Goal: Task Accomplishment & Management: Manage account settings

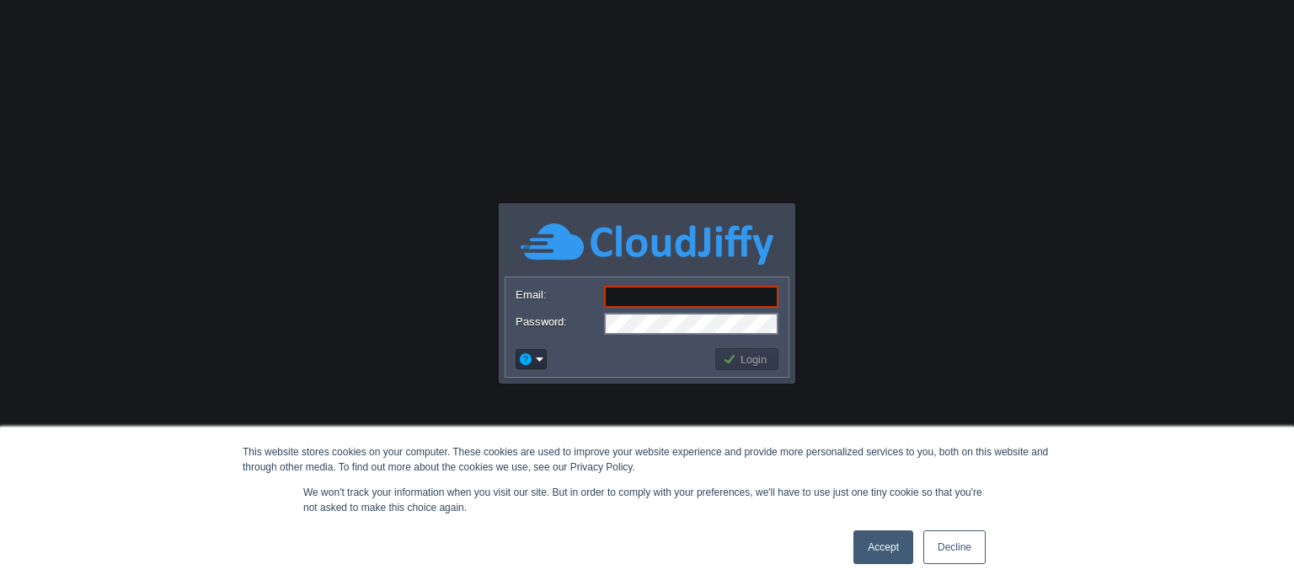
click at [872, 538] on link "Accept" at bounding box center [884, 547] width 60 height 34
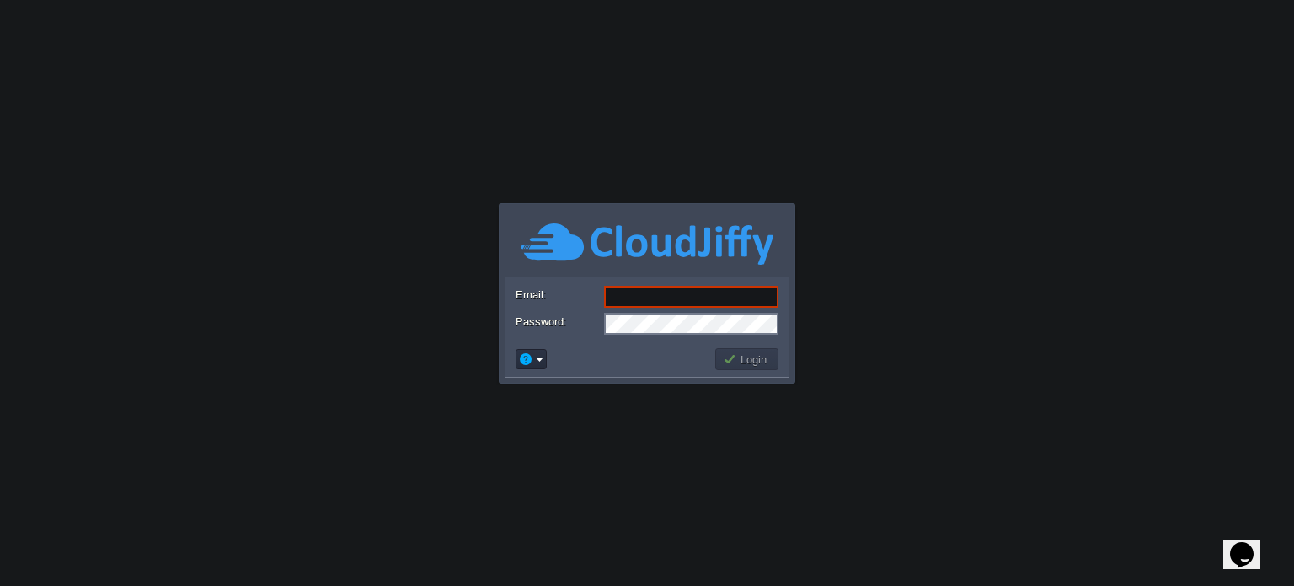
click at [695, 297] on input "Email:" at bounding box center [691, 297] width 174 height 22
type input "[EMAIL_ADDRESS][DOMAIN_NAME]"
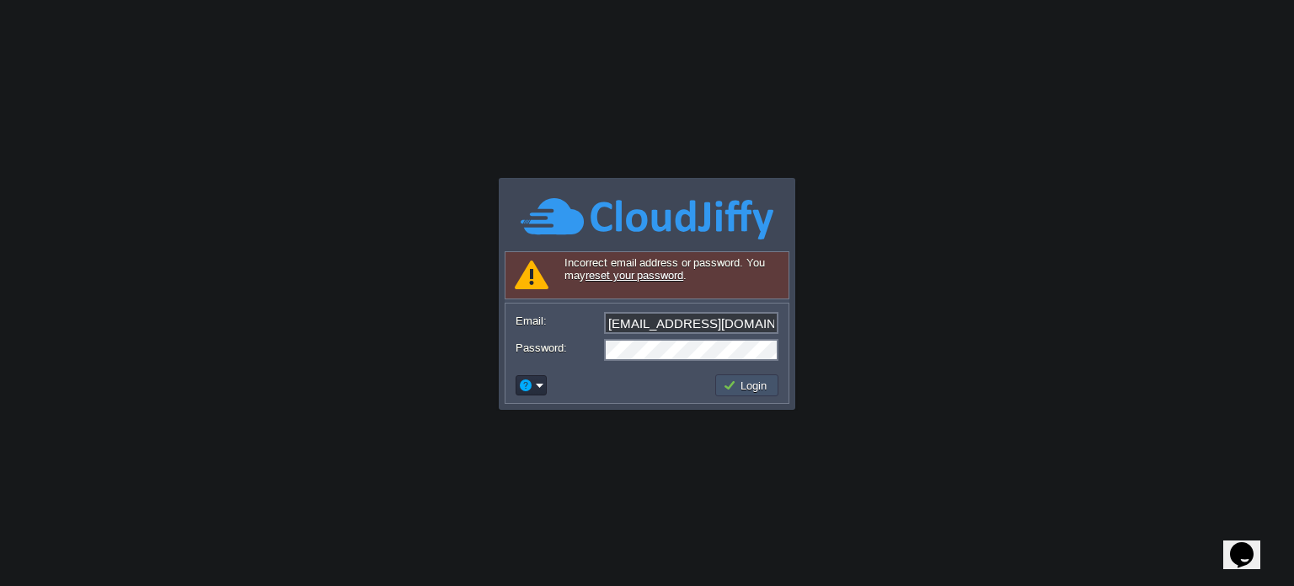
click at [743, 380] on button "Login" at bounding box center [747, 385] width 49 height 15
click at [646, 276] on link "reset your password" at bounding box center [635, 275] width 98 height 13
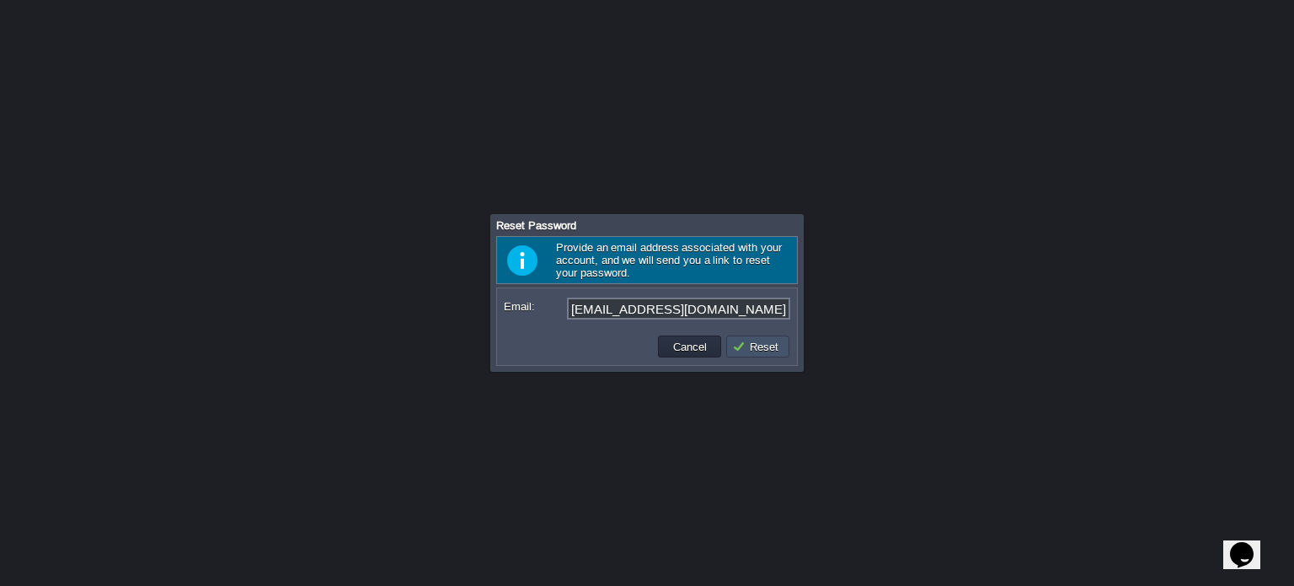
click at [758, 343] on button "Reset" at bounding box center [757, 346] width 51 height 15
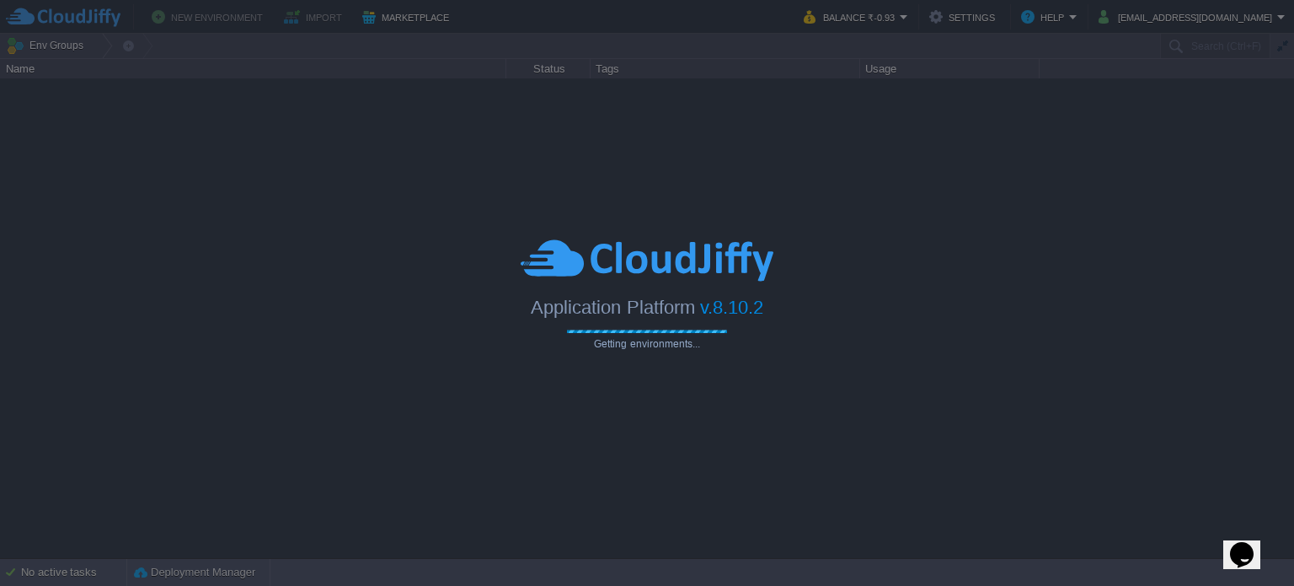
type input "Search (Ctrl+F)"
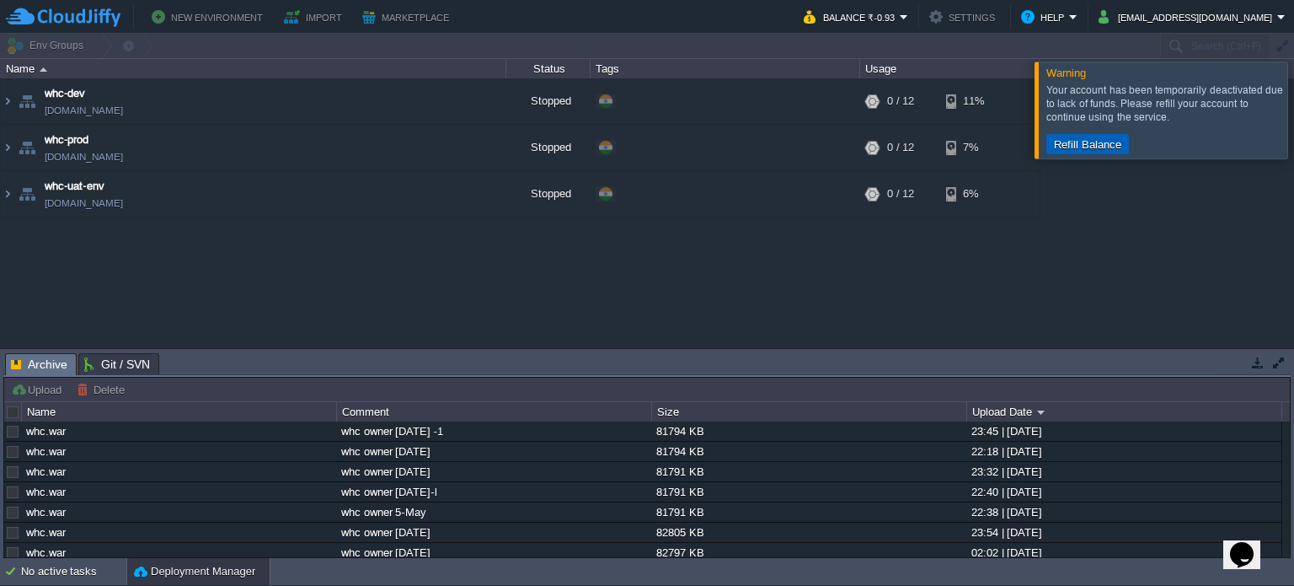
click at [1078, 151] on td "Refill Balance" at bounding box center [1088, 144] width 83 height 20
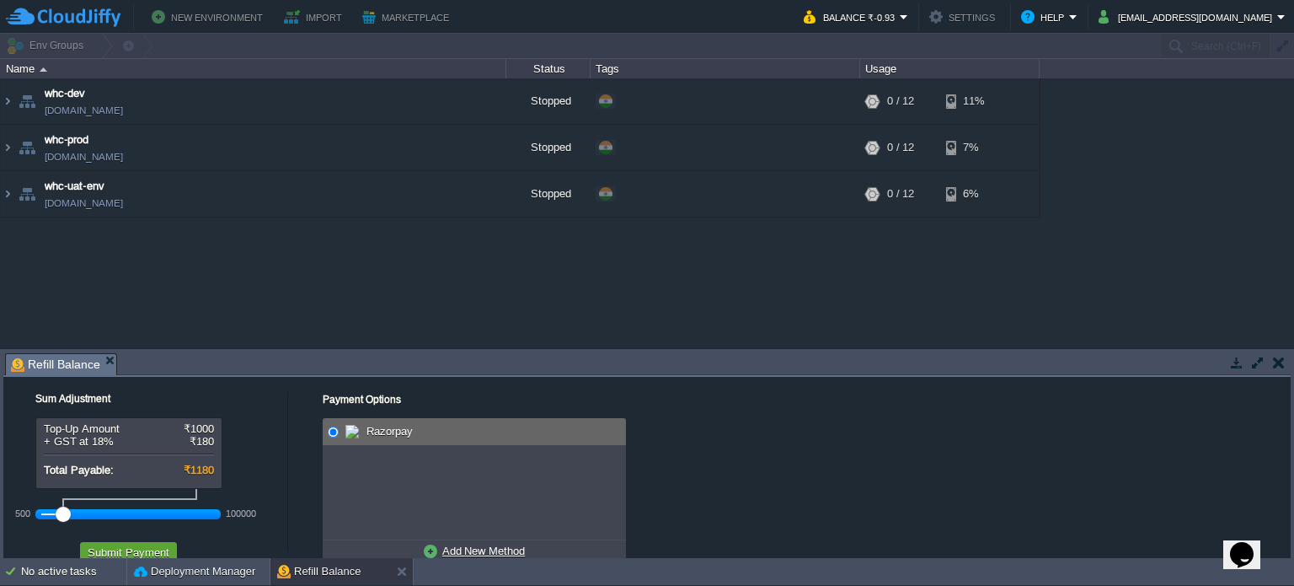
drag, startPoint x: 78, startPoint y: 514, endPoint x: 50, endPoint y: 515, distance: 28.7
click at [50, 515] on div at bounding box center [128, 513] width 174 height 15
drag, startPoint x: 50, startPoint y: 515, endPoint x: 67, endPoint y: 519, distance: 17.4
click at [67, 519] on div at bounding box center [128, 513] width 174 height 15
click at [65, 518] on div at bounding box center [128, 513] width 174 height 15
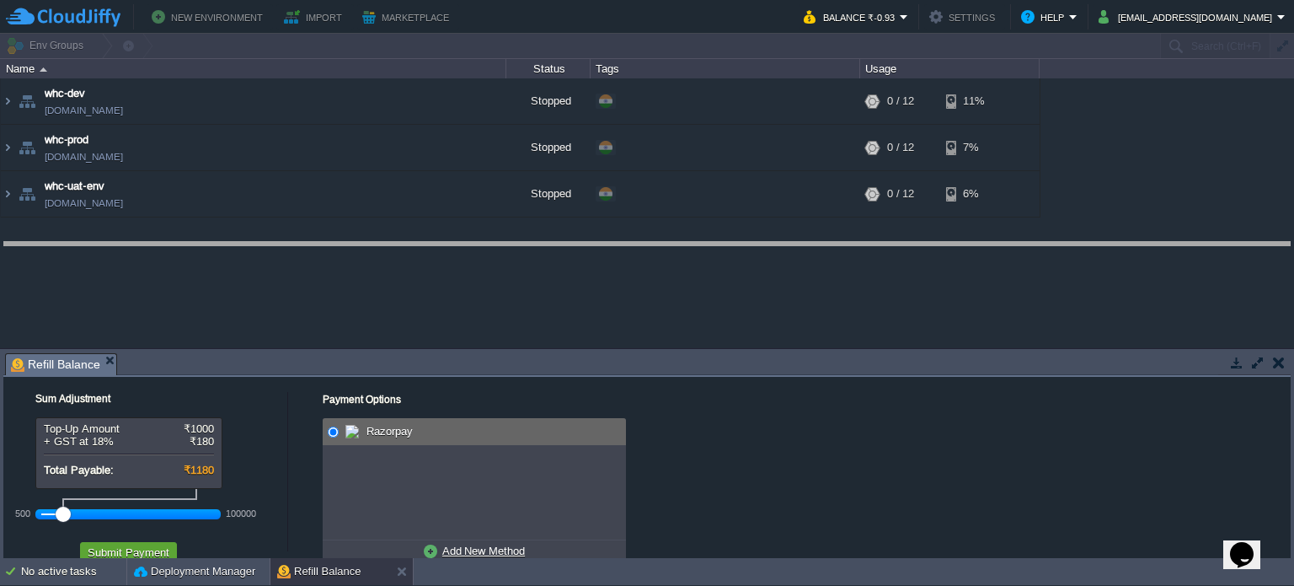
drag, startPoint x: 1109, startPoint y: 359, endPoint x: 1101, endPoint y: 250, distance: 109.0
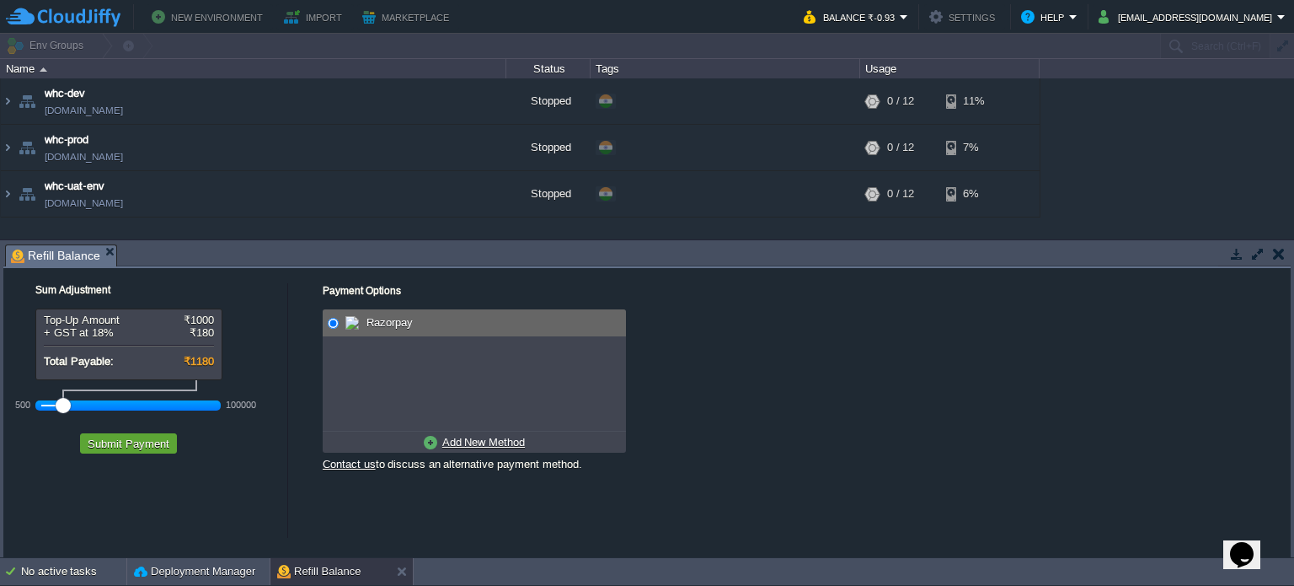
click at [71, 404] on div at bounding box center [128, 405] width 174 height 15
click at [61, 410] on div at bounding box center [63, 405] width 15 height 15
click at [137, 449] on button "Submit Payment" at bounding box center [129, 443] width 92 height 15
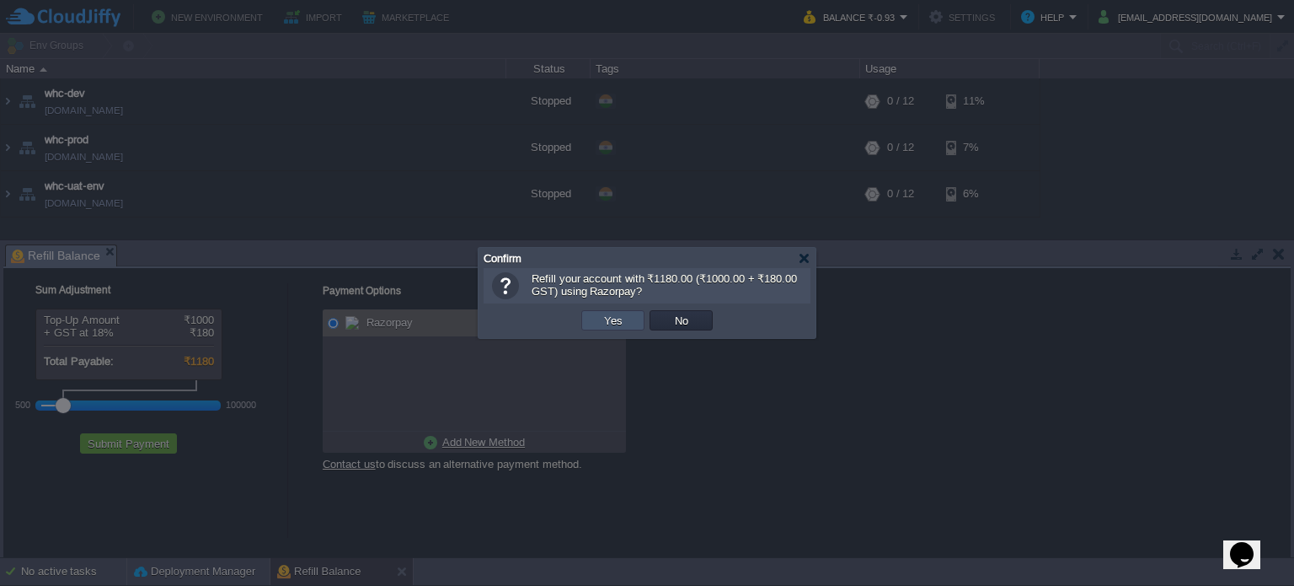
click at [621, 316] on button "Yes" at bounding box center [613, 320] width 29 height 15
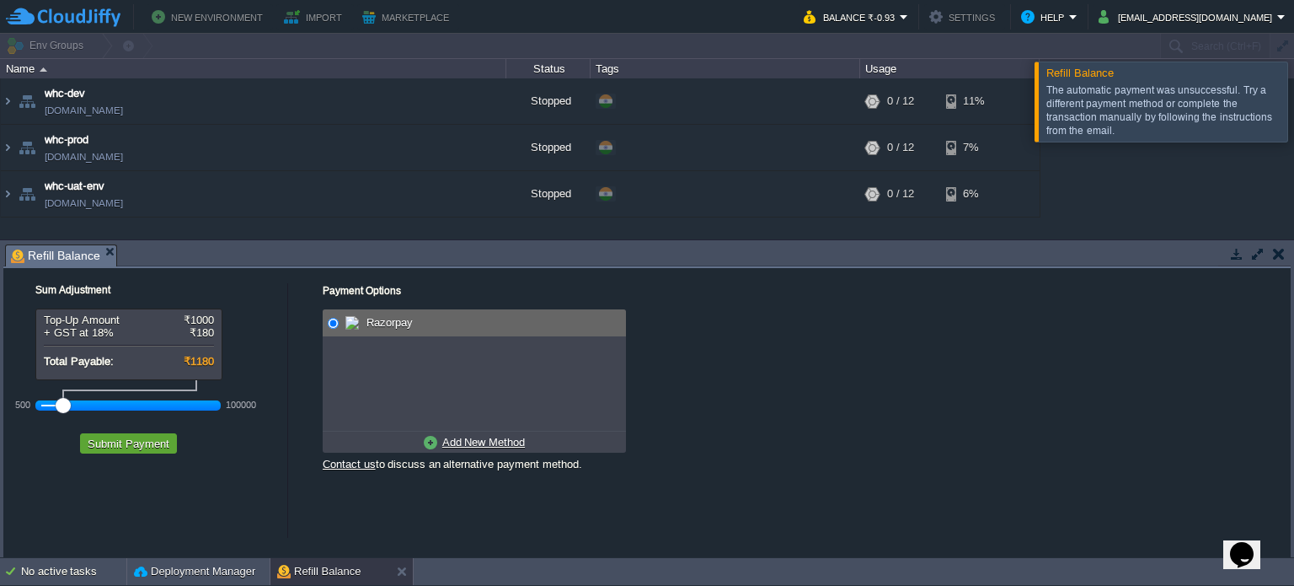
click at [1293, 104] on div at bounding box center [1315, 101] width 0 height 79
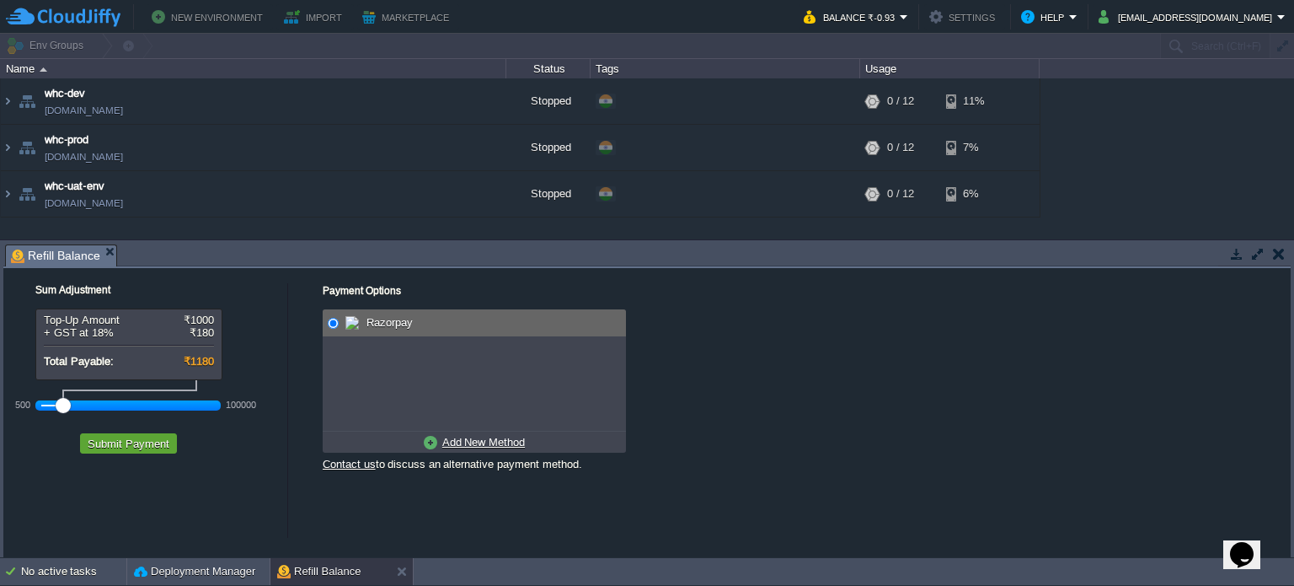
click at [475, 437] on u "Add New Method" at bounding box center [483, 442] width 83 height 13
radio input "true"
click at [324, 324] on div at bounding box center [332, 323] width 17 height 18
click at [161, 442] on button "Submit Payment" at bounding box center [129, 443] width 92 height 15
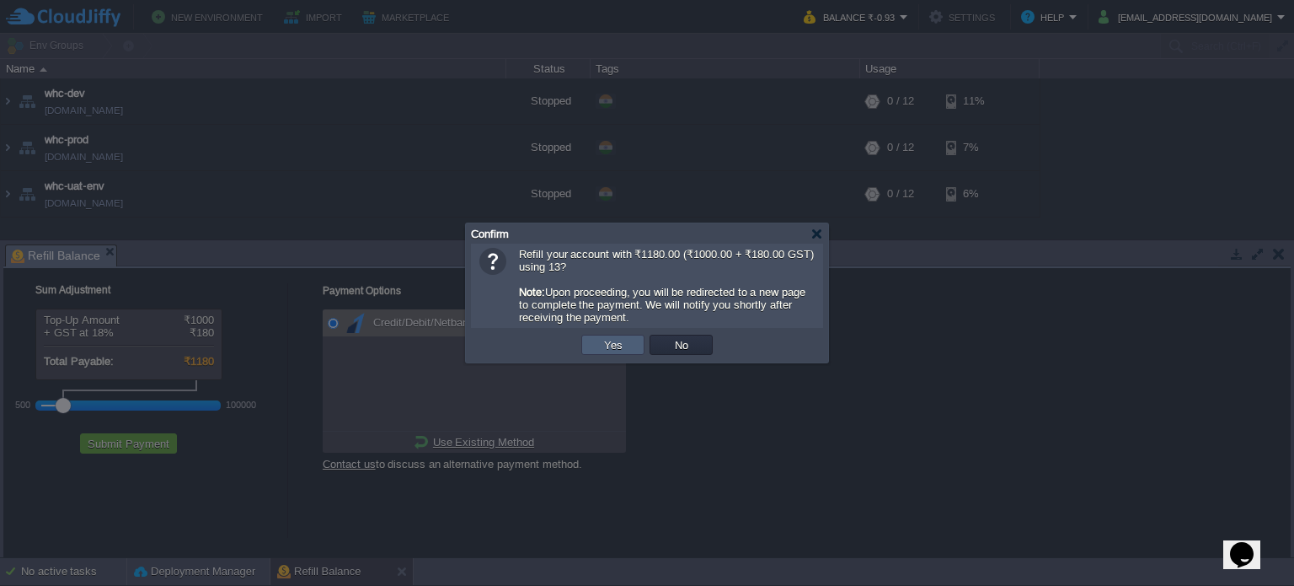
click at [635, 344] on td "Yes" at bounding box center [612, 345] width 63 height 20
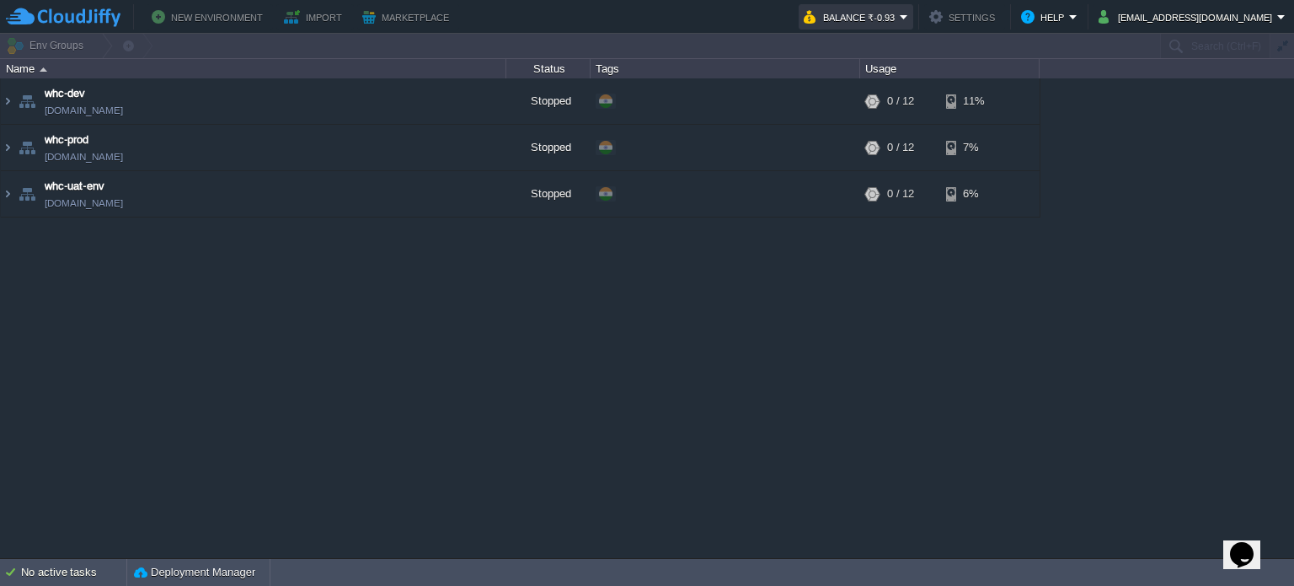
click at [900, 19] on button "Balance ₹-0.93" at bounding box center [852, 17] width 96 height 20
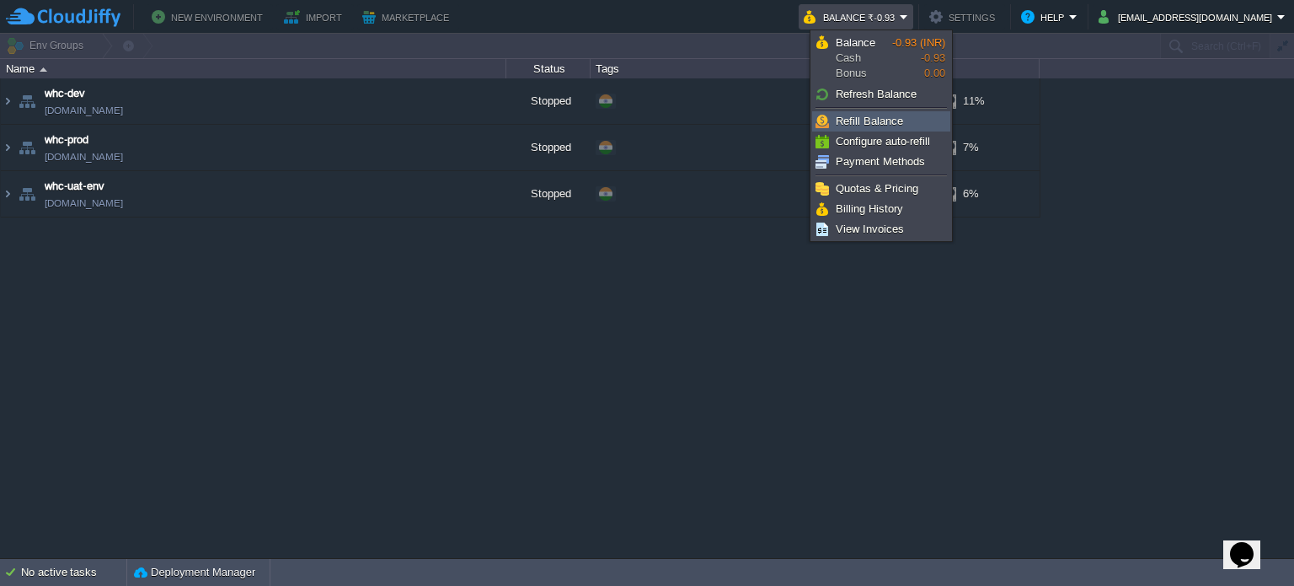
click at [907, 116] on link "Refill Balance" at bounding box center [881, 121] width 137 height 19
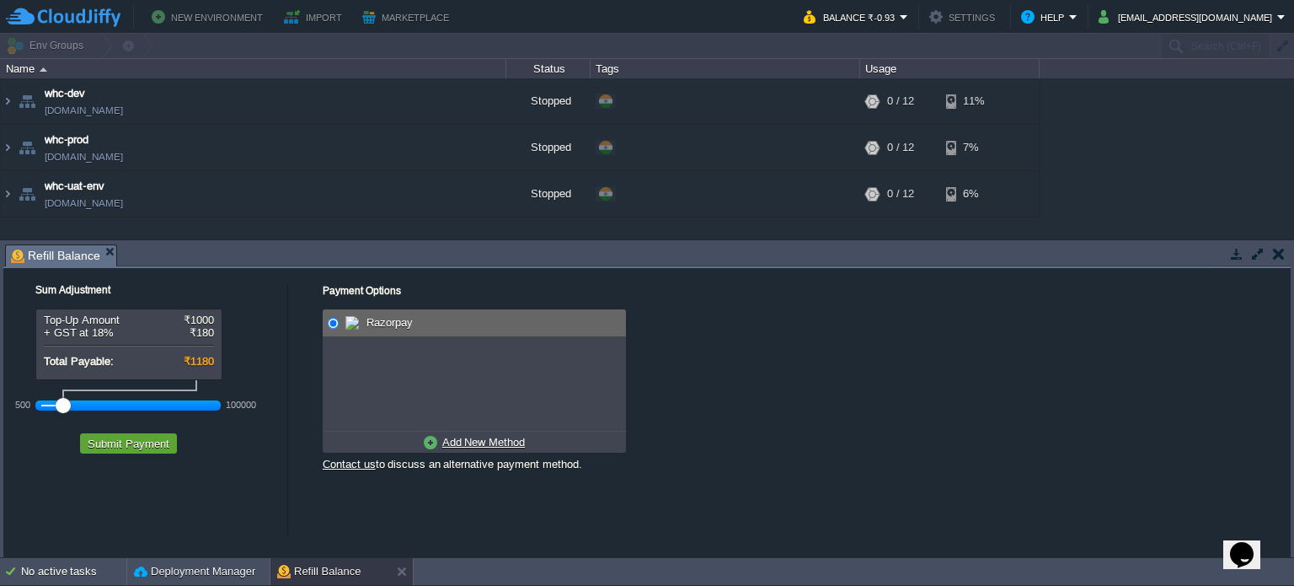
drag, startPoint x: 74, startPoint y: 408, endPoint x: 61, endPoint y: 406, distance: 13.6
click at [61, 406] on div at bounding box center [63, 405] width 15 height 15
click at [115, 447] on button "Submit Payment" at bounding box center [129, 443] width 92 height 15
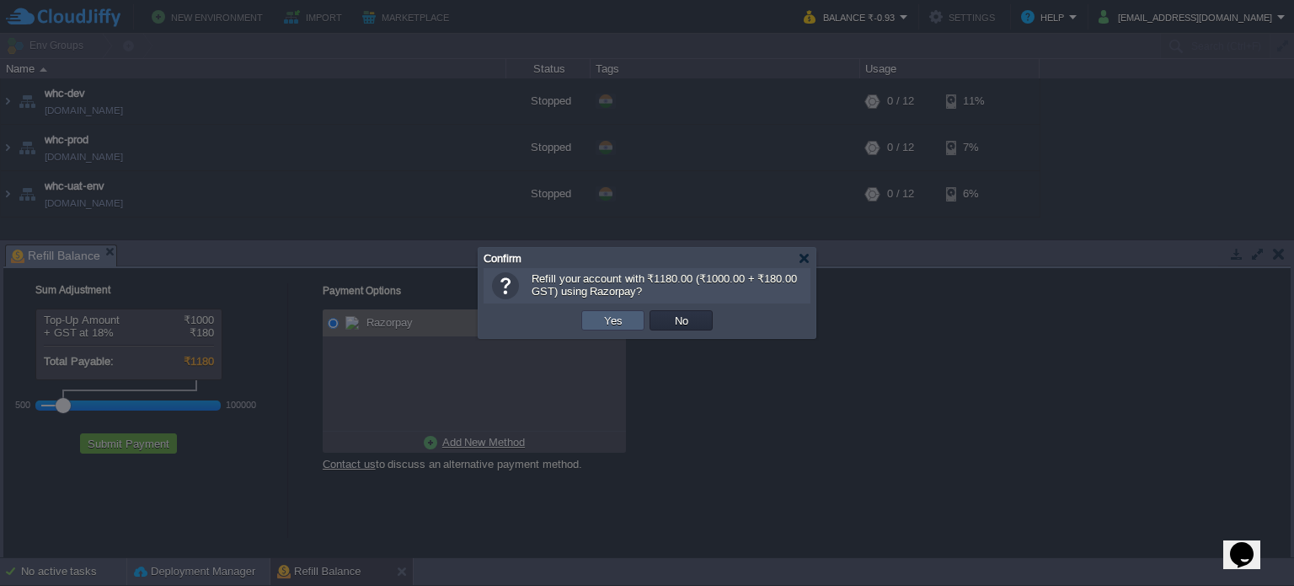
click at [627, 317] on td "Yes" at bounding box center [612, 320] width 63 height 20
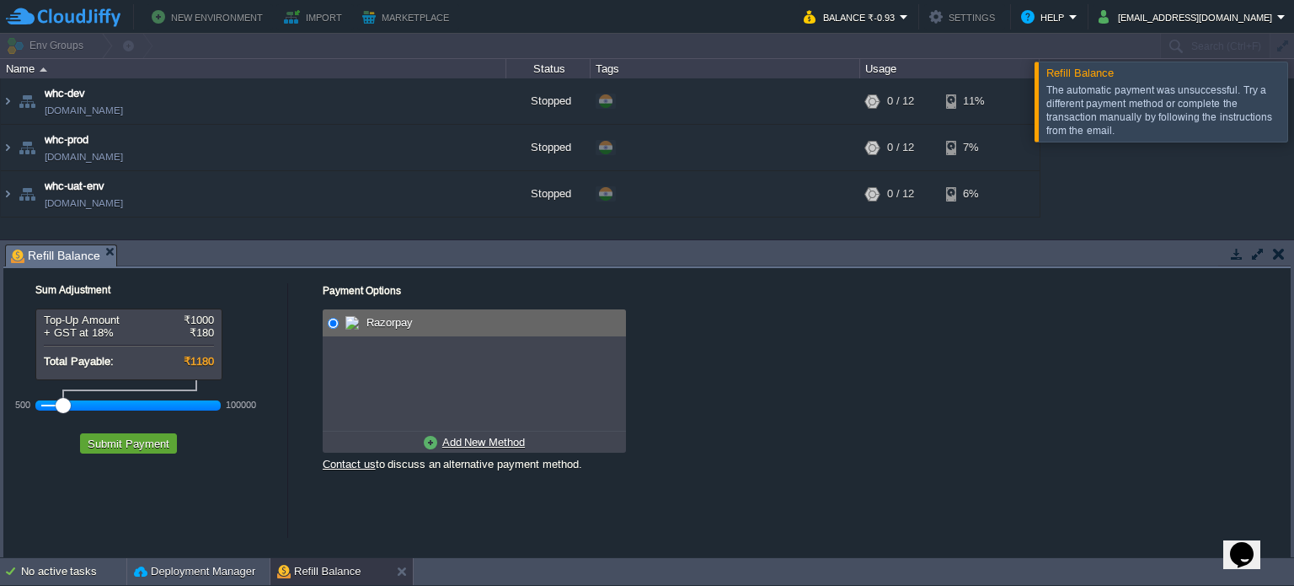
click at [485, 441] on u "Add New Method" at bounding box center [483, 442] width 83 height 13
radio input "true"
click at [420, 326] on span "Credit/Debit/Netbanking via RazorPay" at bounding box center [463, 322] width 188 height 13
click at [155, 444] on button "Submit Payment" at bounding box center [129, 443] width 92 height 15
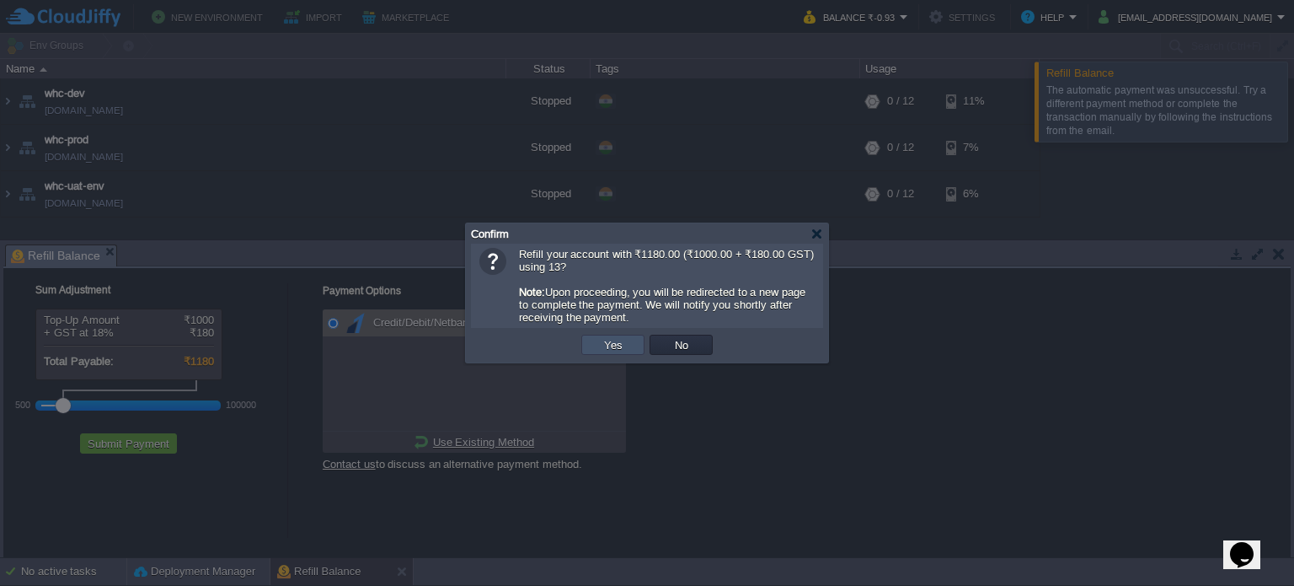
click at [619, 347] on button "Yes" at bounding box center [613, 344] width 29 height 15
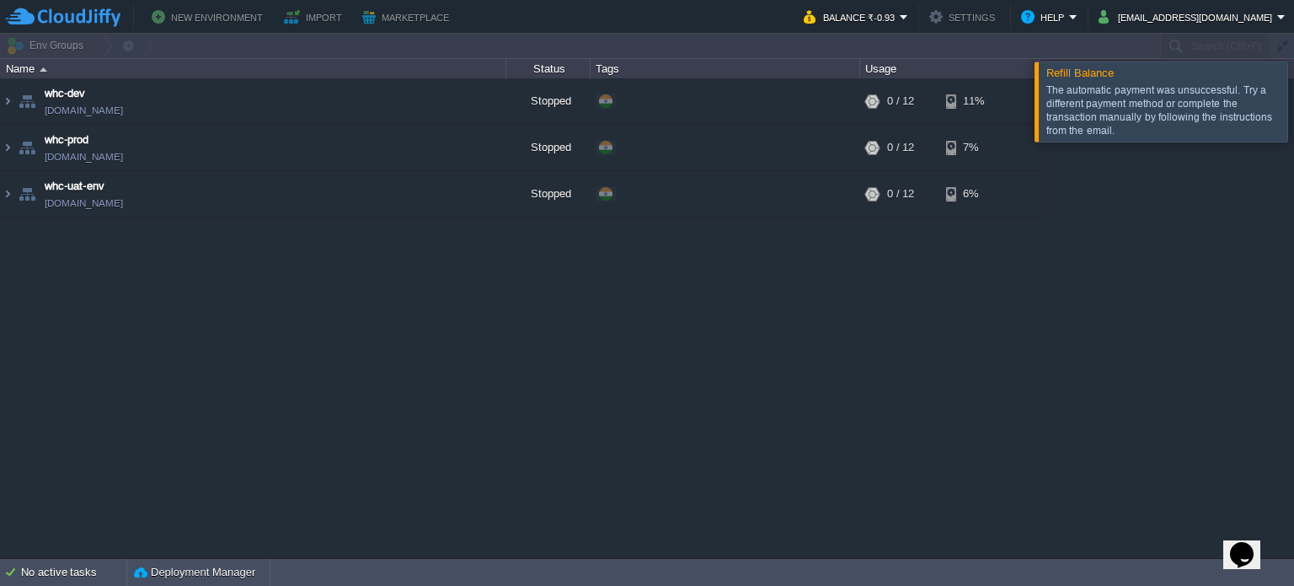
click at [1114, 242] on div "whc-dev [DOMAIN_NAME] Stopped + Add to Env Group RAM 0% CPU 0% 0 / 12 11% whc-p…" at bounding box center [647, 317] width 1294 height 479
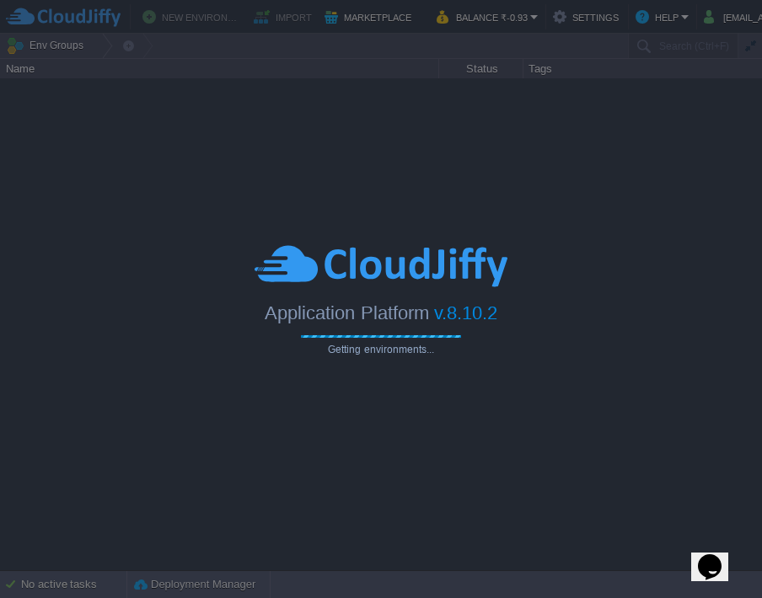
type input "Search (Ctrl+F)"
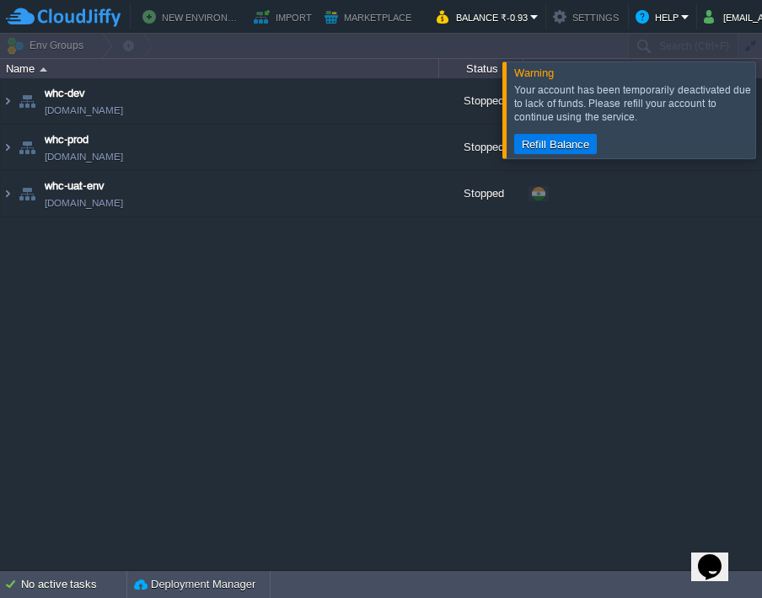
click at [508, 299] on div "whc-dev [DOMAIN_NAME] Stopped + Add to Env Group RAM 0% CPU 0% 0 / 12 11% whc-p…" at bounding box center [381, 324] width 762 height 492
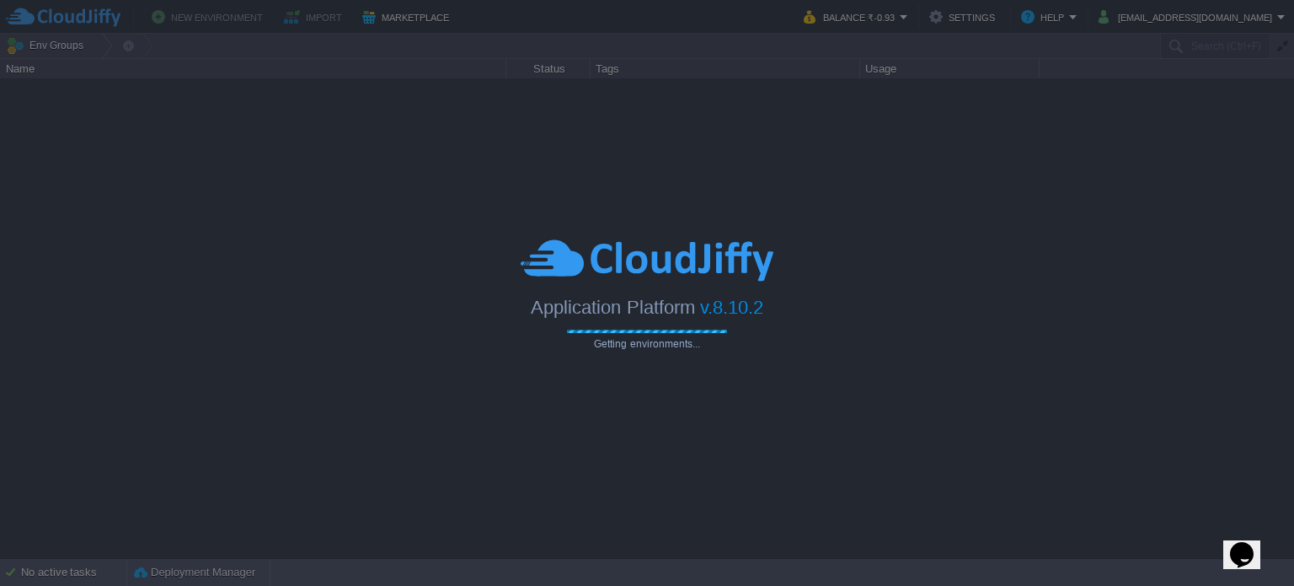
type input "Search (Ctrl+F)"
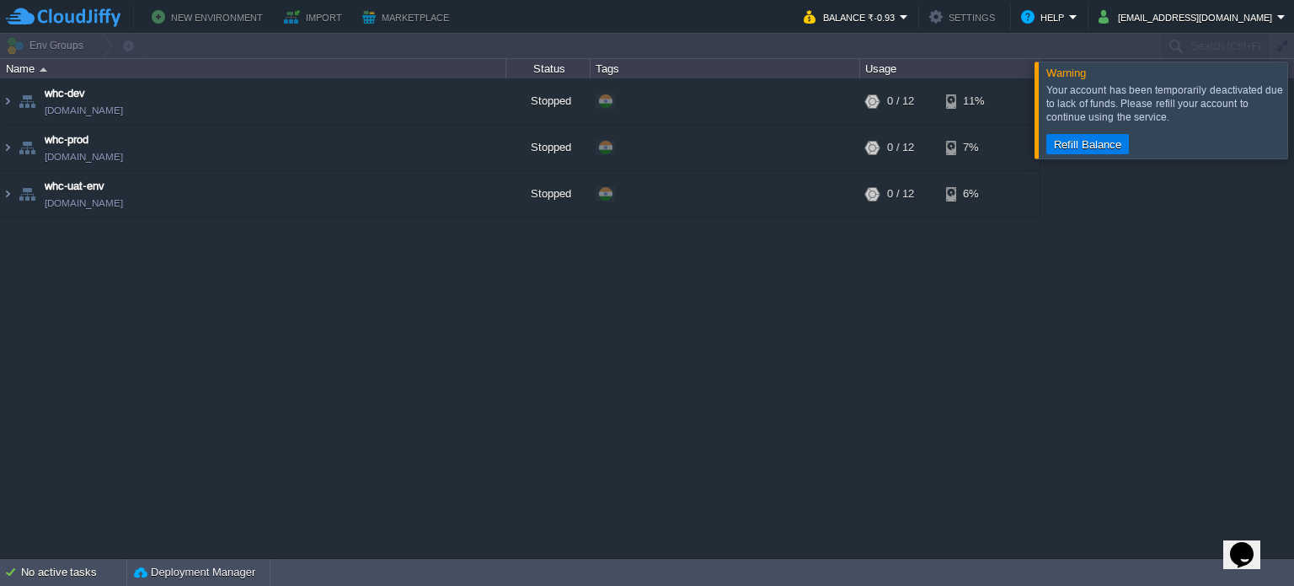
click at [1093, 372] on div "whc-dev [DOMAIN_NAME] Stopped + Add to Env Group RAM 0% CPU 0% 0 / 12 11% whc-p…" at bounding box center [647, 317] width 1294 height 479
